Goal: Navigation & Orientation: Find specific page/section

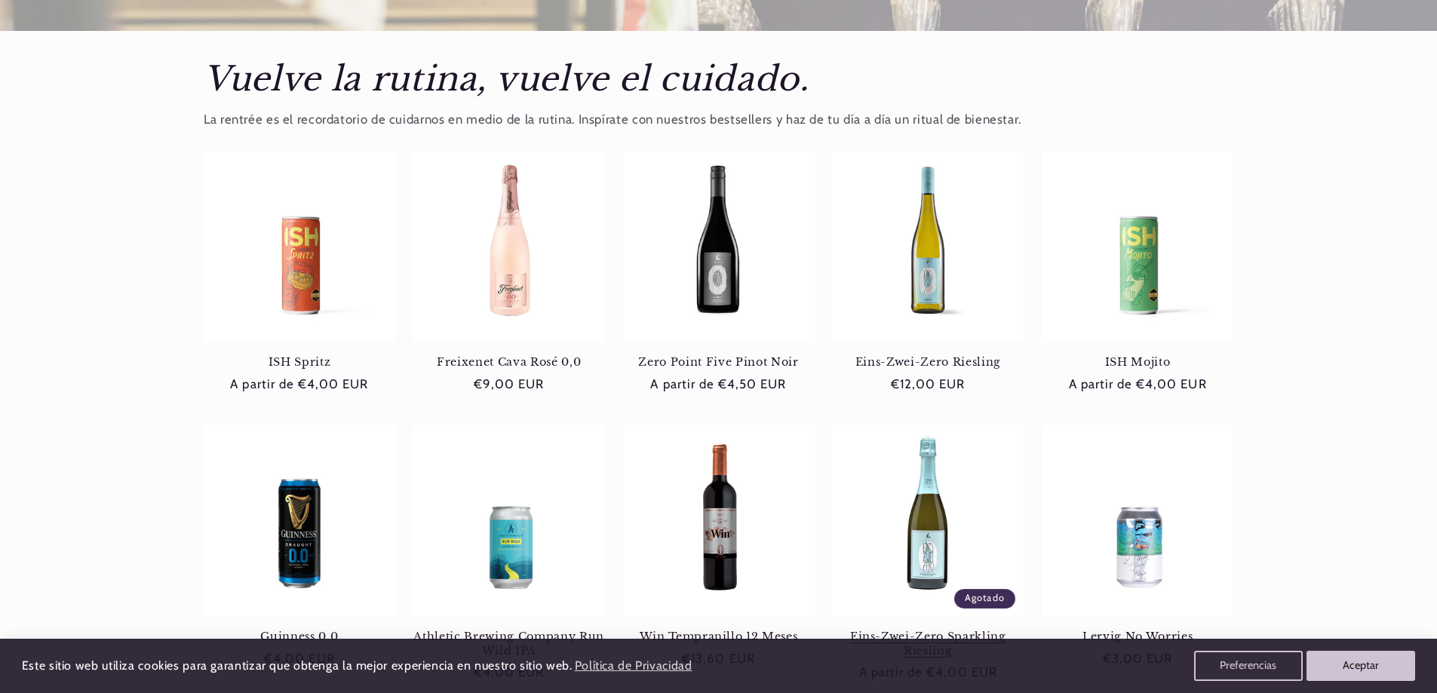
scroll to position [1131, 0]
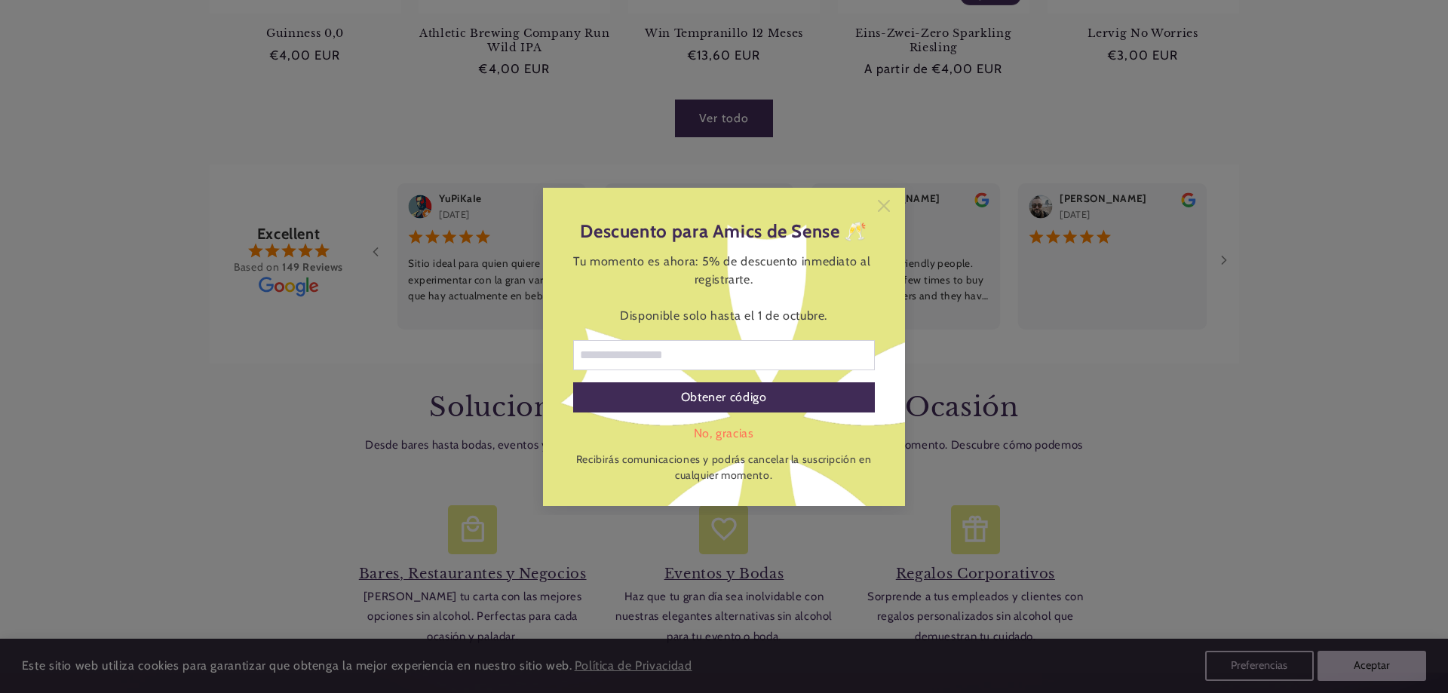
click at [888, 207] on icon at bounding box center [884, 206] width 12 height 12
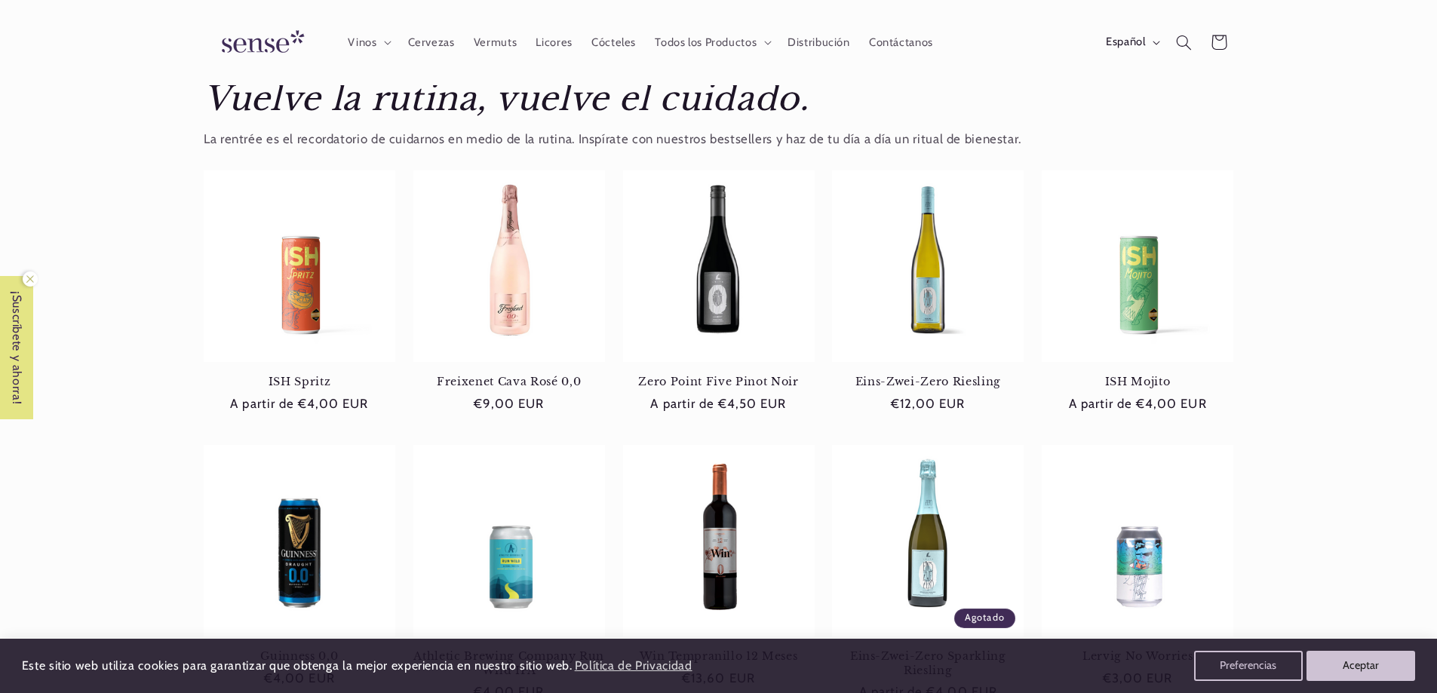
scroll to position [0, 0]
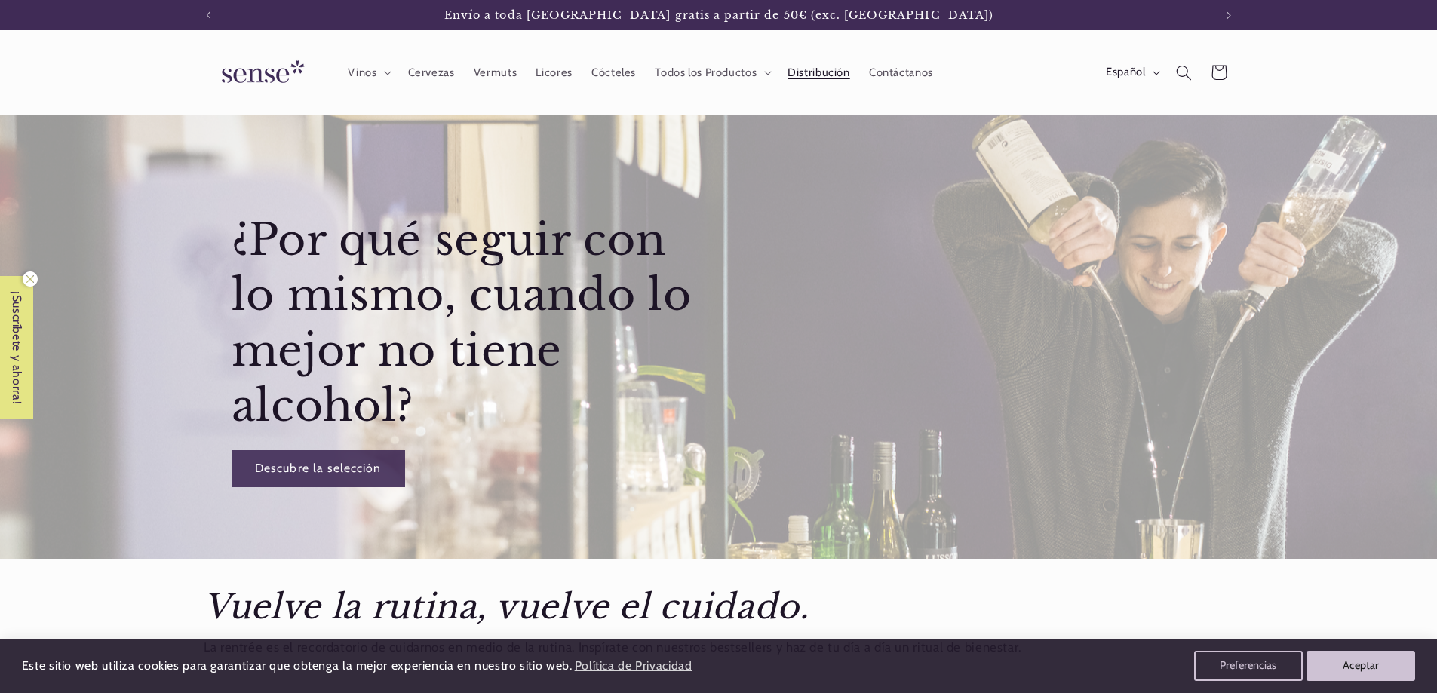
click at [814, 73] on span "Distribución" at bounding box center [819, 73] width 63 height 14
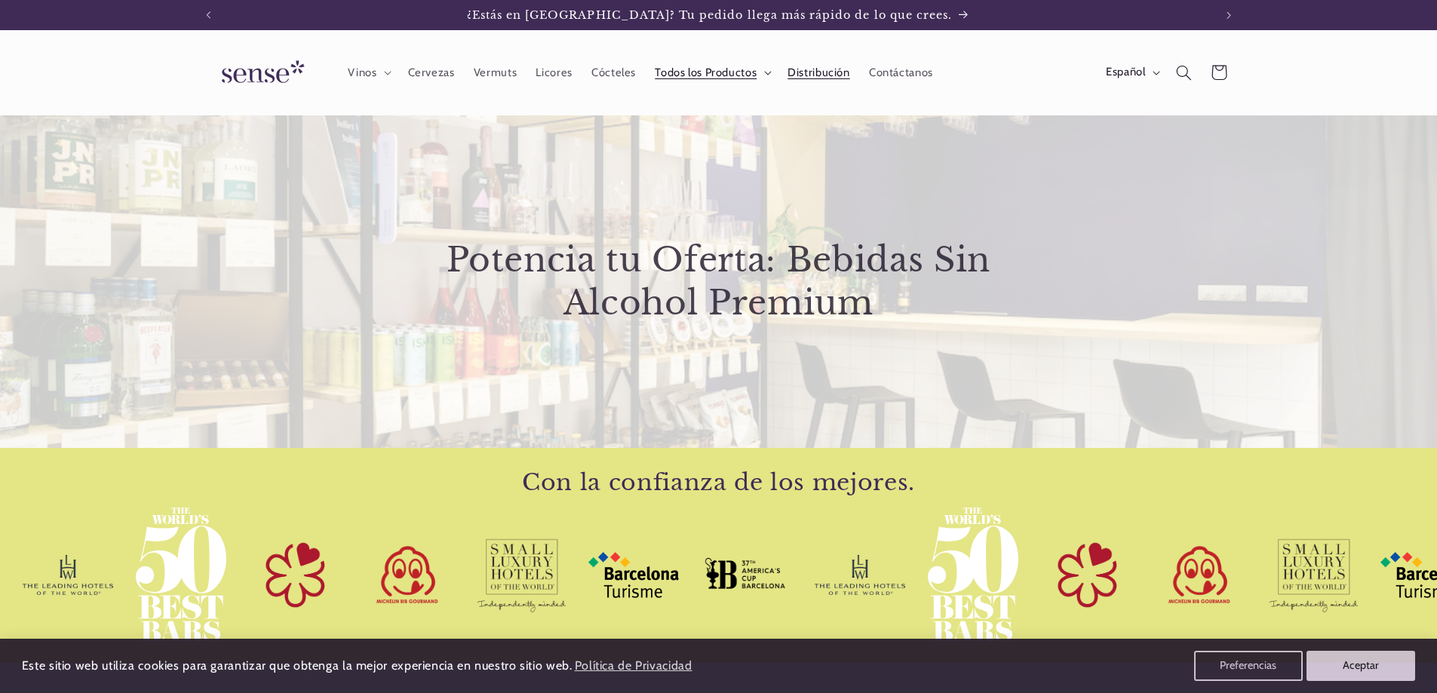
click at [741, 72] on span "Todos los Productos" at bounding box center [706, 73] width 102 height 14
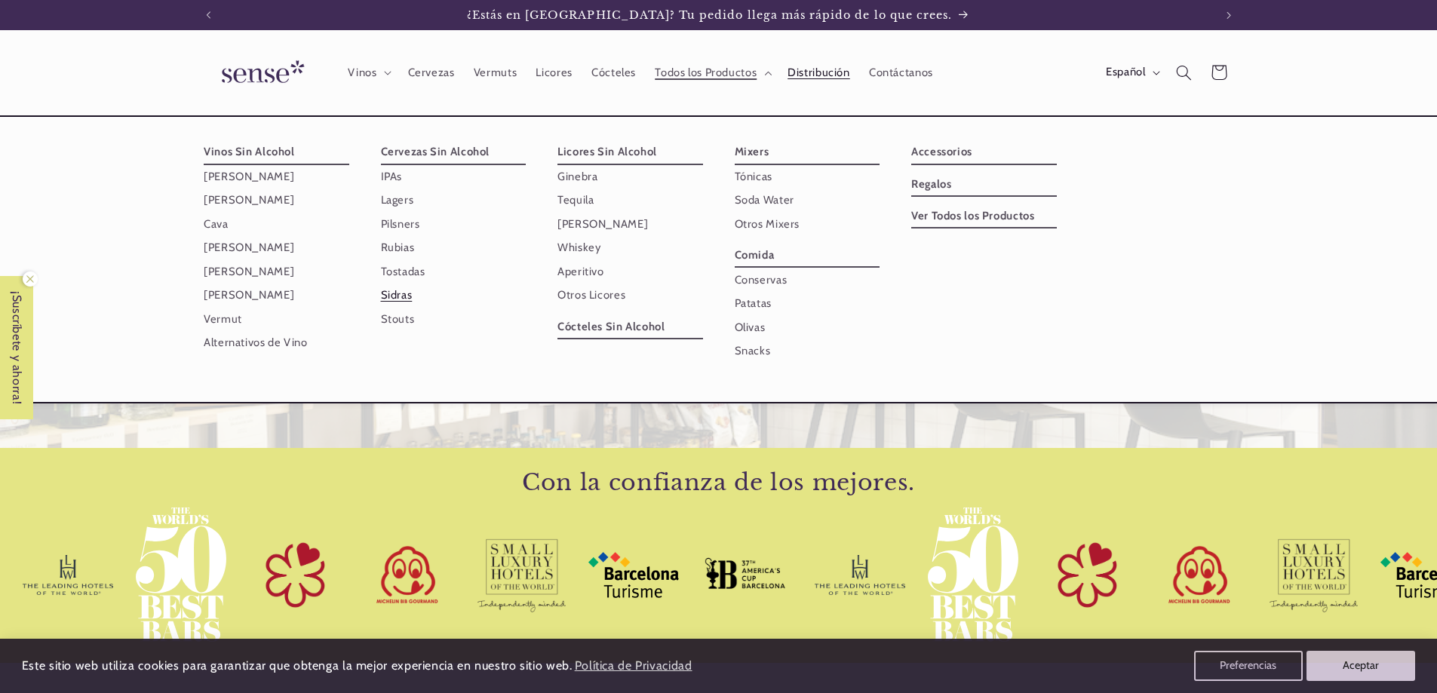
click at [392, 289] on link "Sidras" at bounding box center [454, 295] width 146 height 23
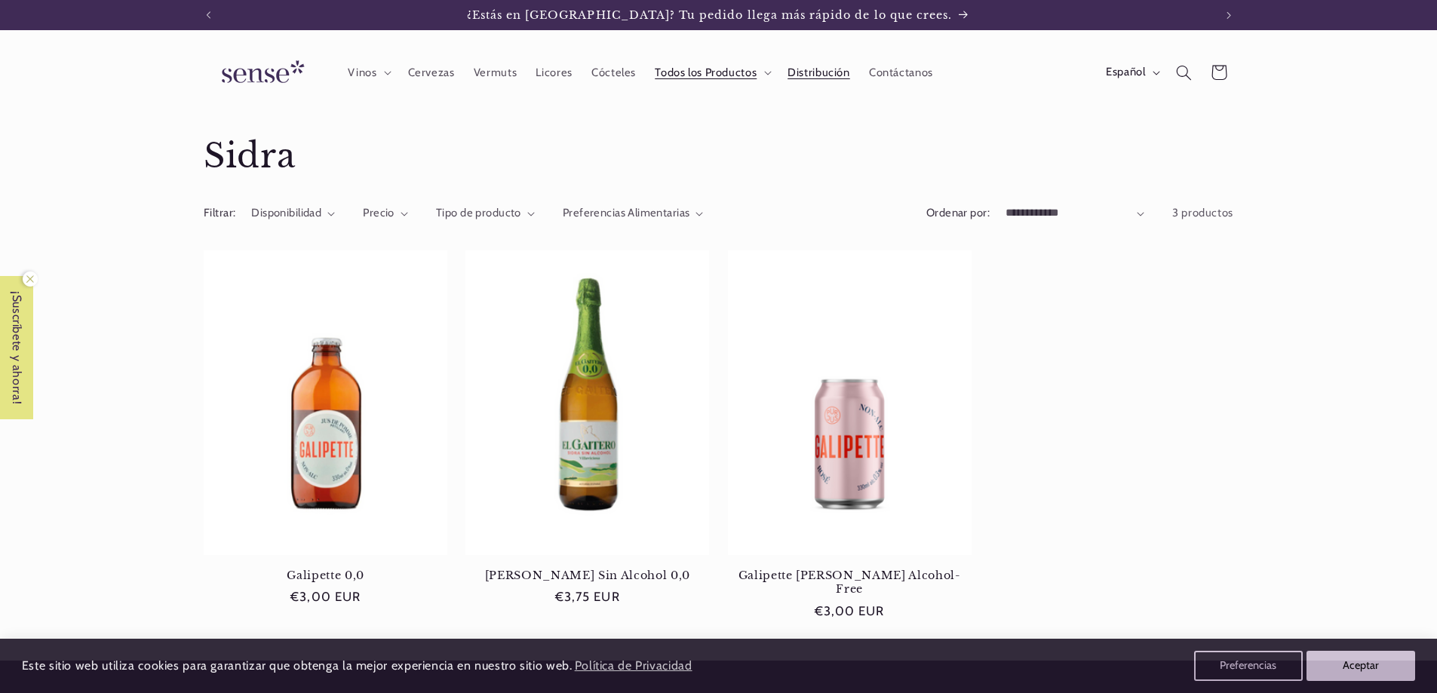
click at [805, 73] on span "Distribución" at bounding box center [819, 73] width 63 height 14
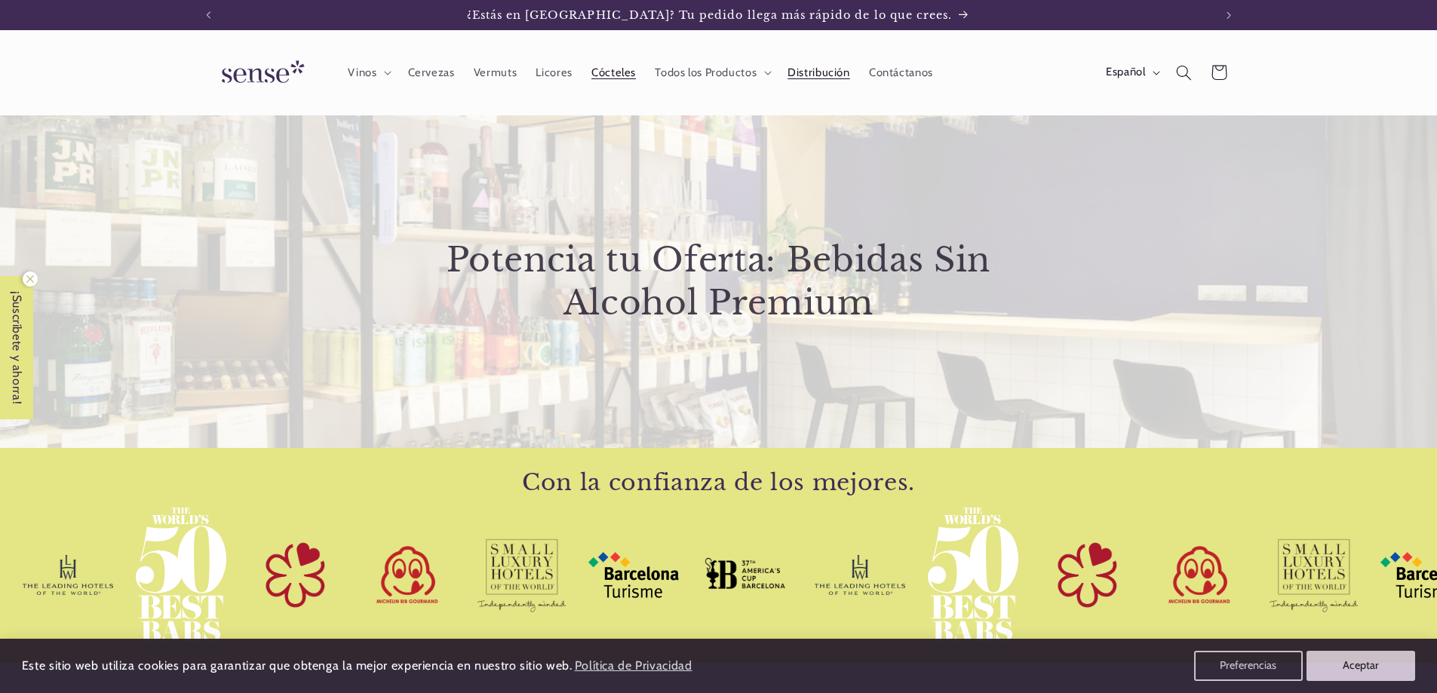
click at [606, 70] on span "Cócteles" at bounding box center [613, 73] width 45 height 14
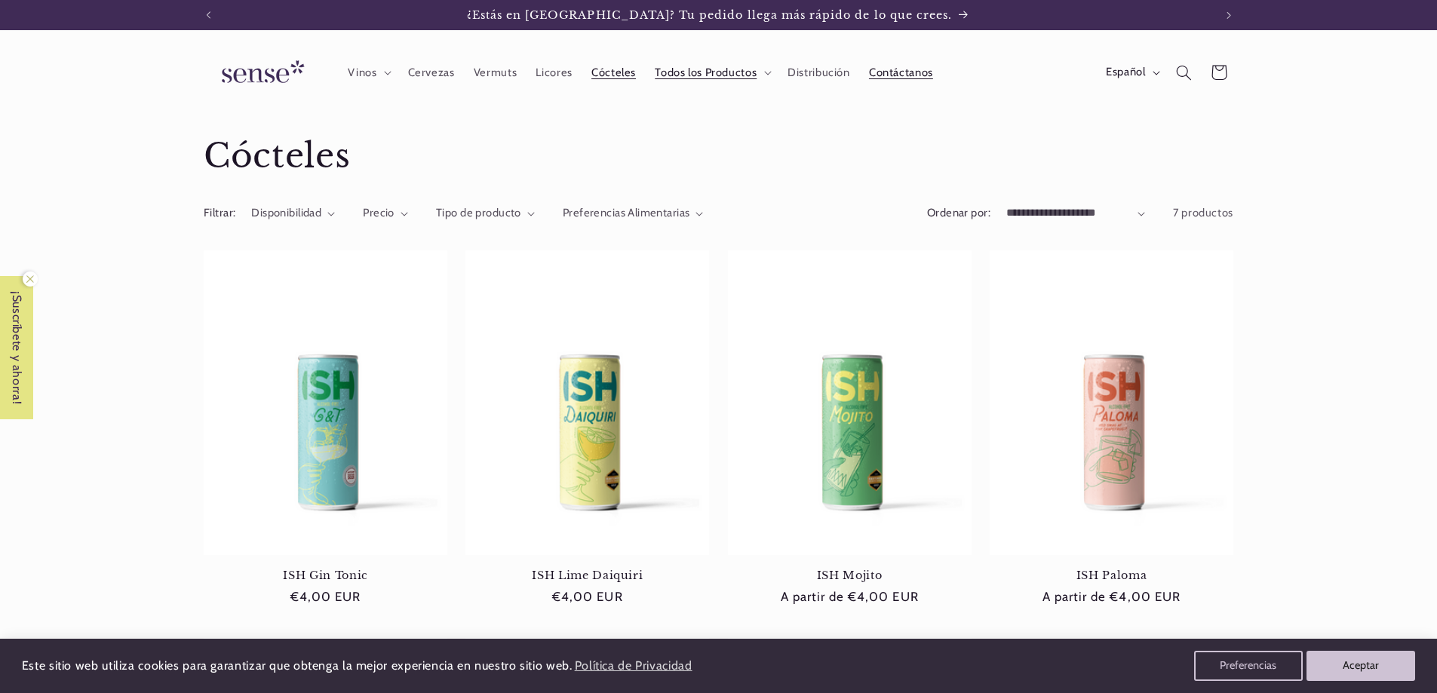
click at [906, 70] on span "Contáctanos" at bounding box center [901, 73] width 64 height 14
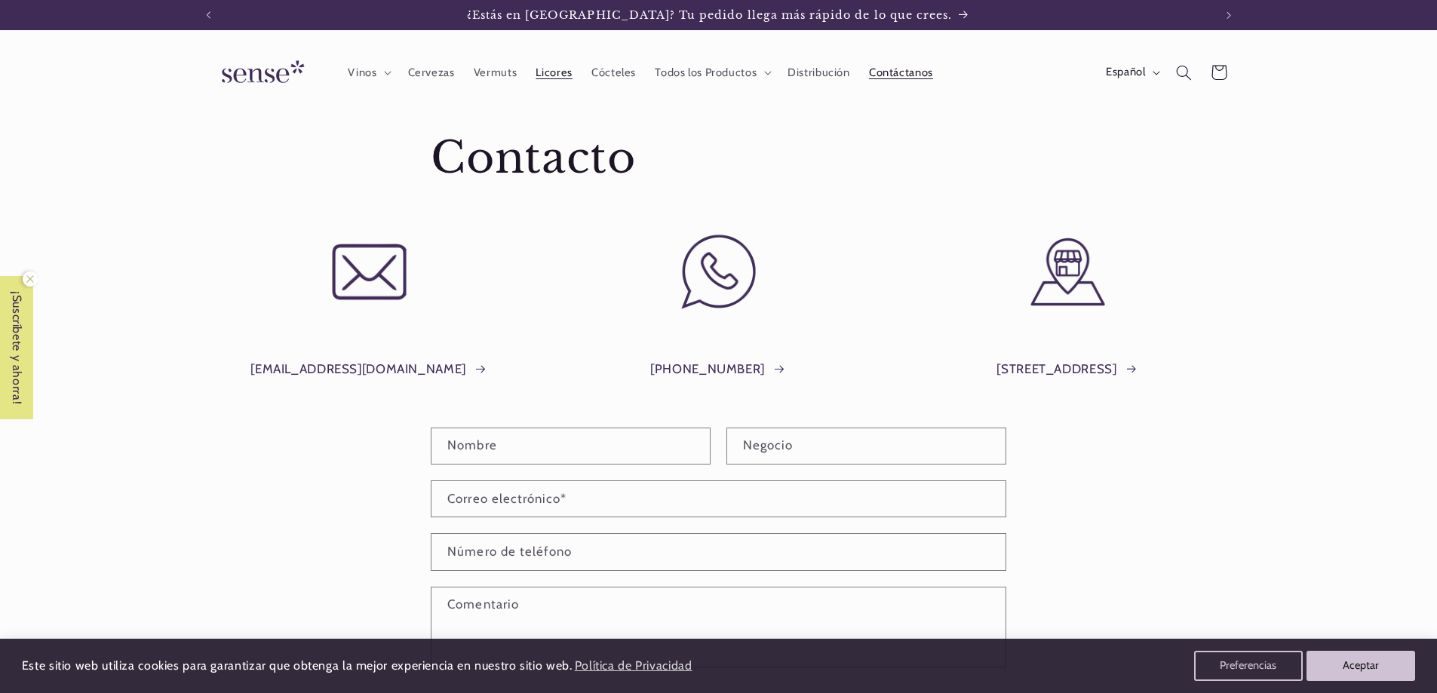
click at [543, 73] on span "Licores" at bounding box center [554, 73] width 36 height 14
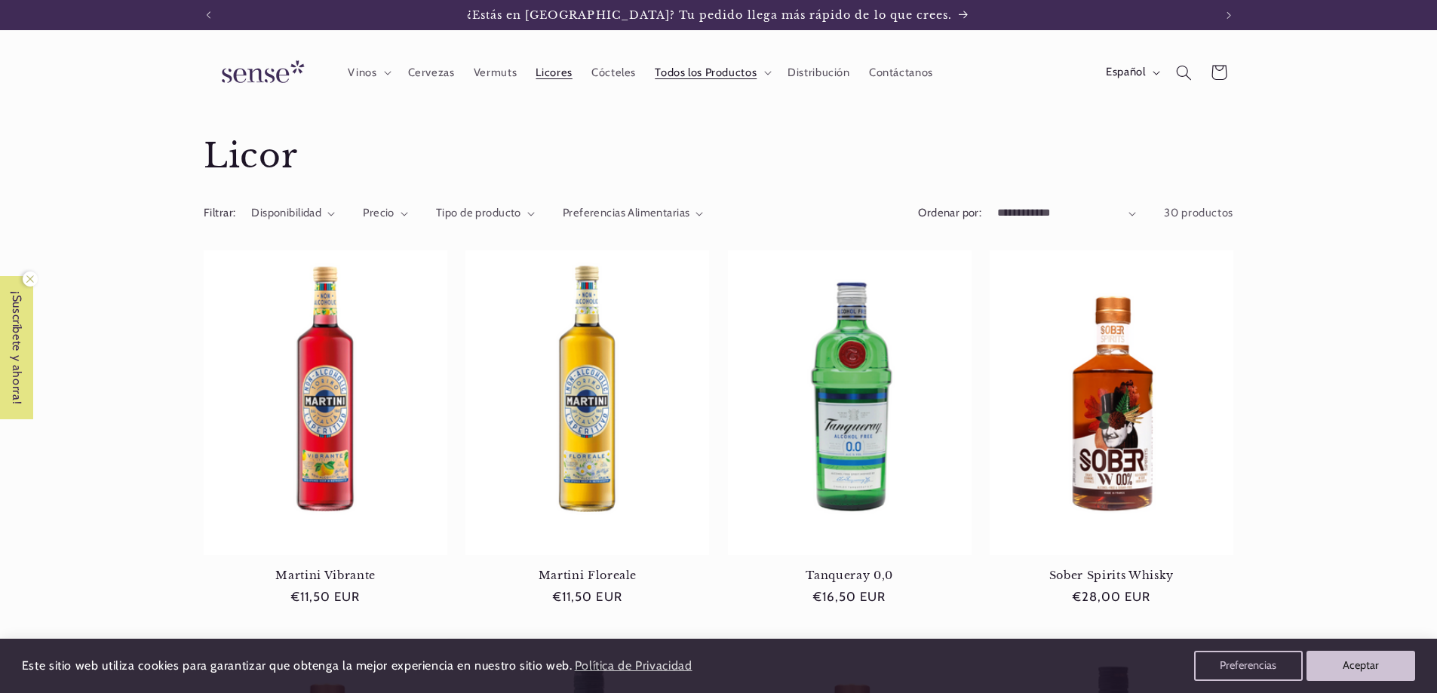
click at [494, 69] on span "Vermuts" at bounding box center [495, 73] width 43 height 14
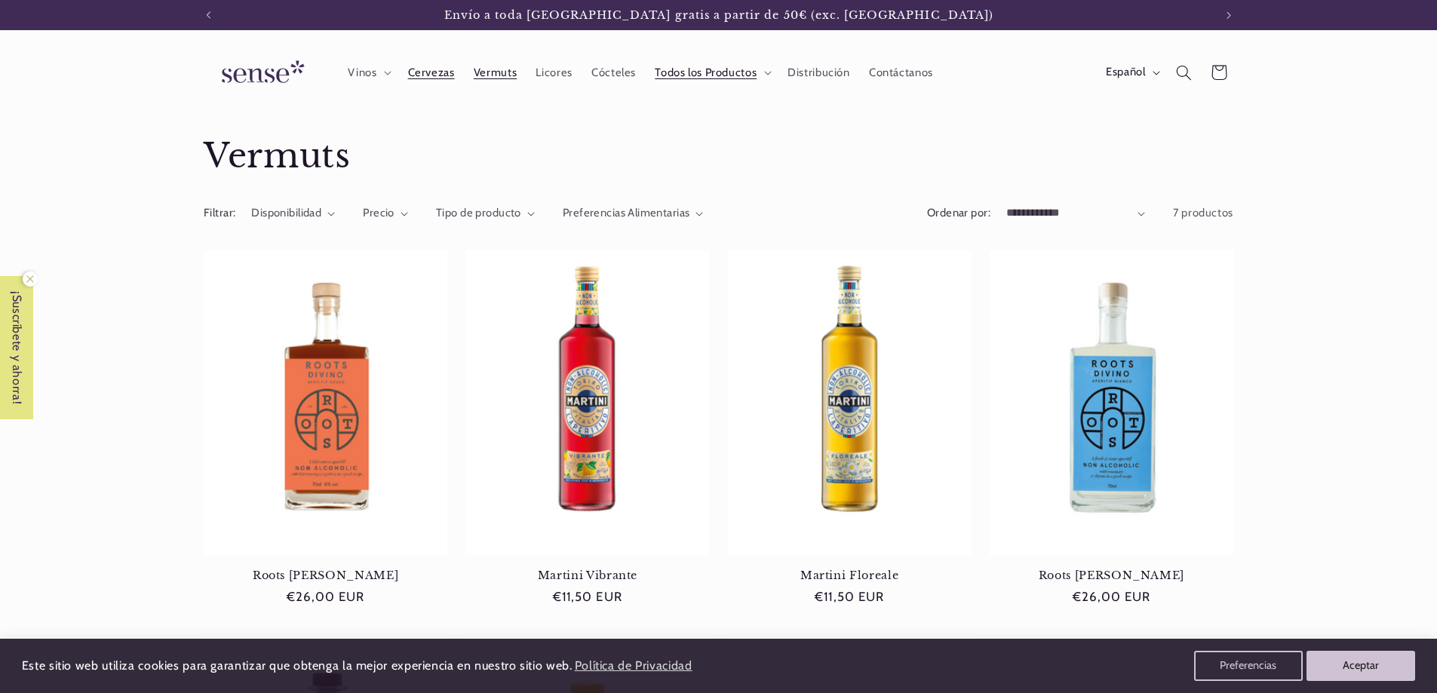
click at [430, 72] on span "Cervezas" at bounding box center [431, 73] width 47 height 14
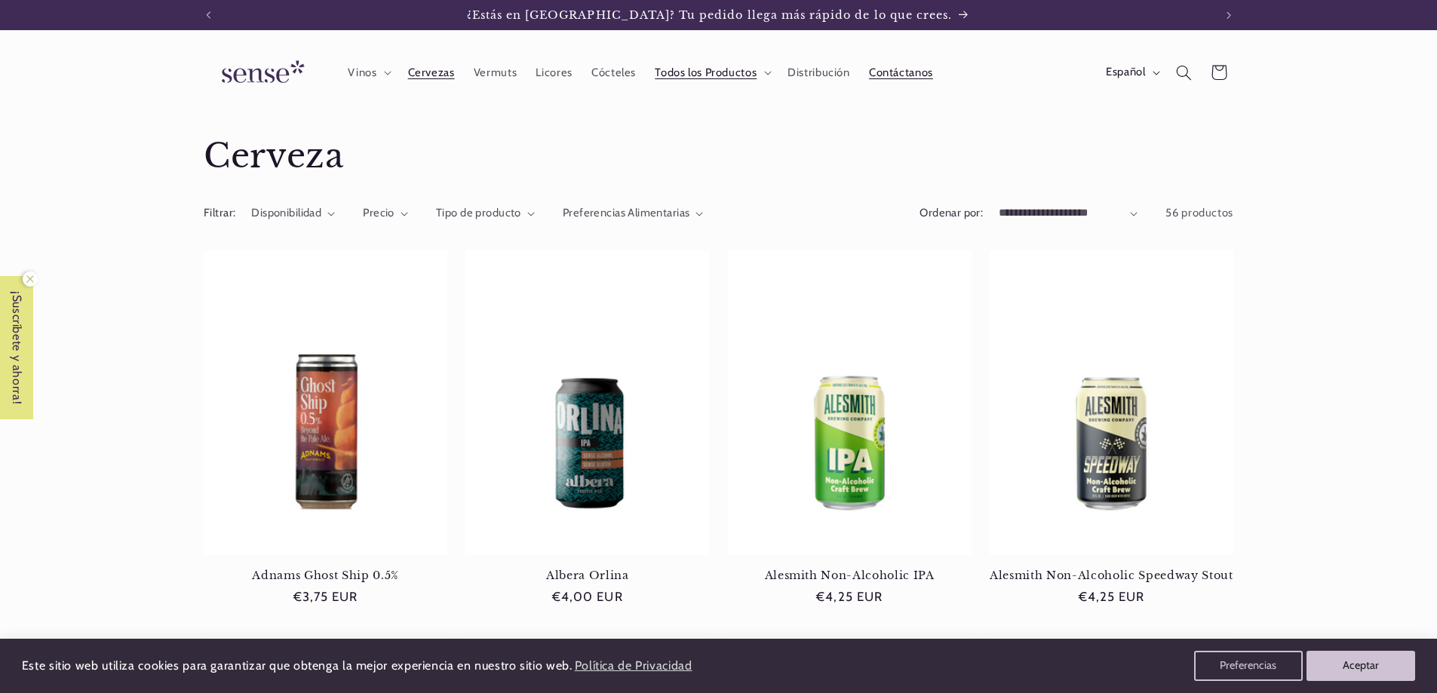
click at [904, 68] on span "Contáctanos" at bounding box center [901, 73] width 64 height 14
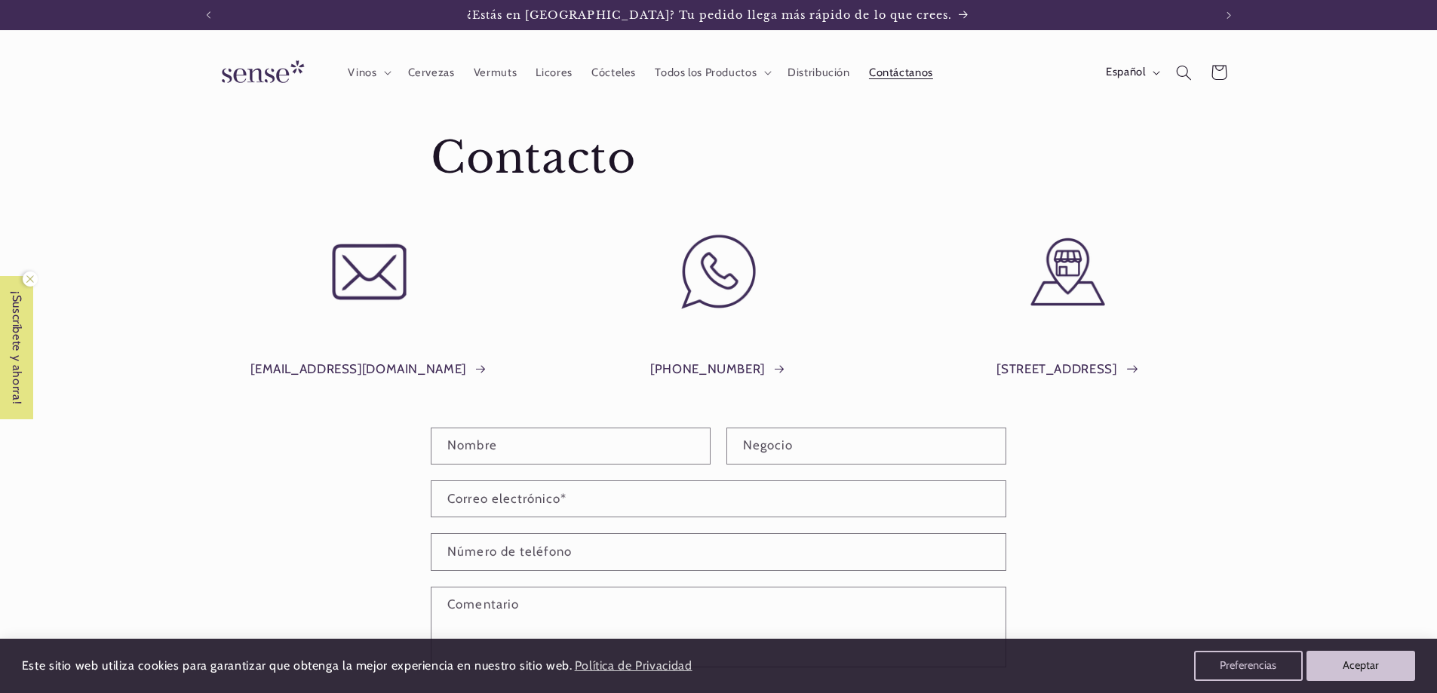
click at [1113, 368] on link "[STREET_ADDRESS]" at bounding box center [1067, 369] width 142 height 23
